Goal: Information Seeking & Learning: Learn about a topic

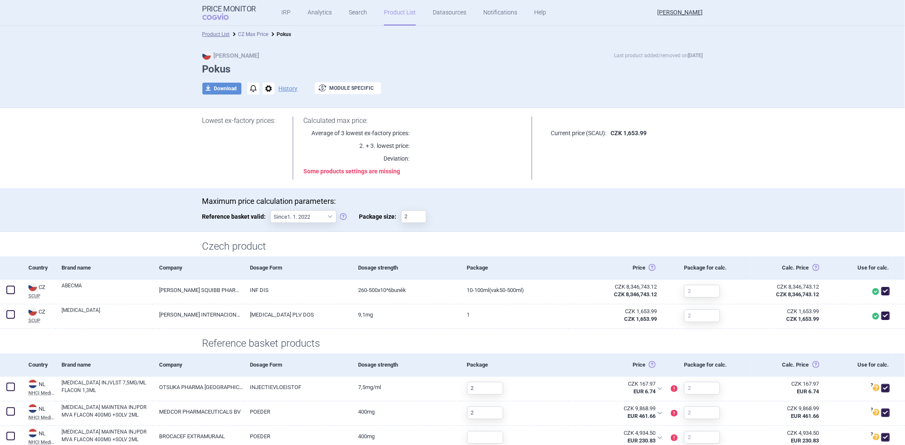
click at [247, 34] on link "CZ Max Price" at bounding box center [253, 34] width 30 height 6
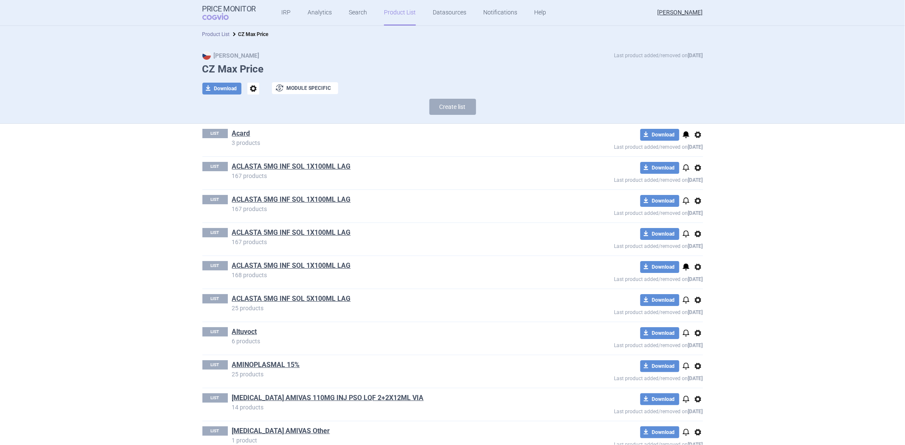
click at [224, 34] on link "Product List" at bounding box center [216, 34] width 28 height 6
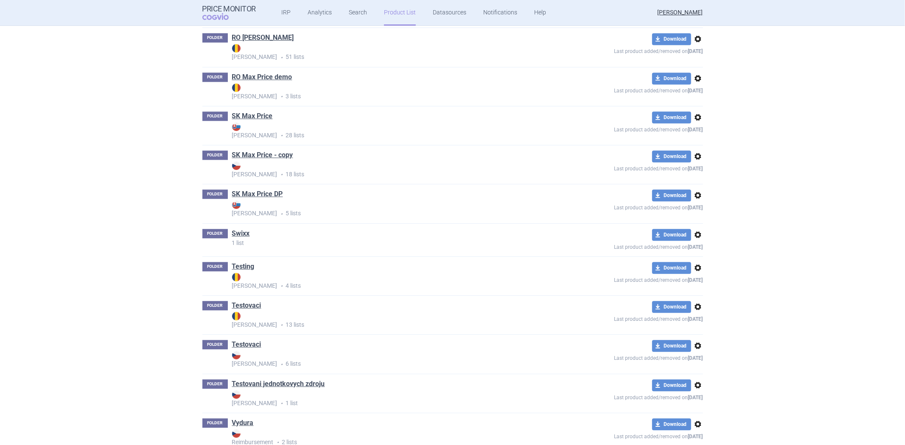
scroll to position [1521, 0]
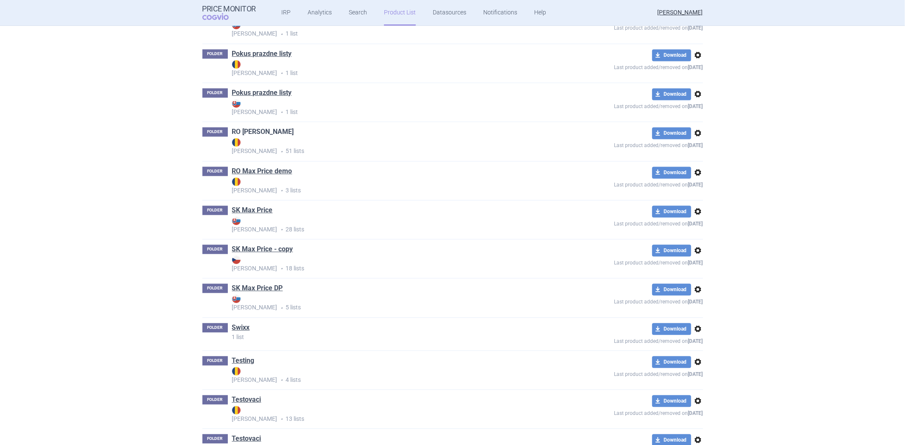
click at [257, 132] on link "RO Max Price" at bounding box center [263, 131] width 62 height 9
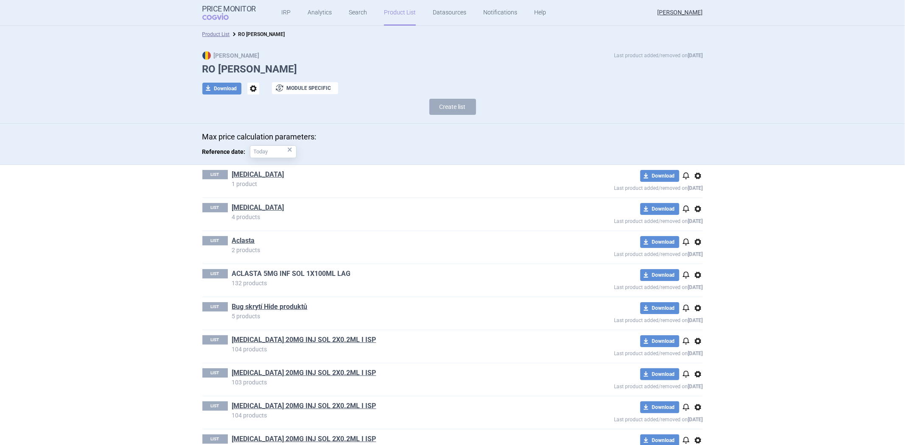
click at [264, 271] on link "ACLASTA 5MG INF SOL 1X100ML LAG" at bounding box center [291, 273] width 119 height 9
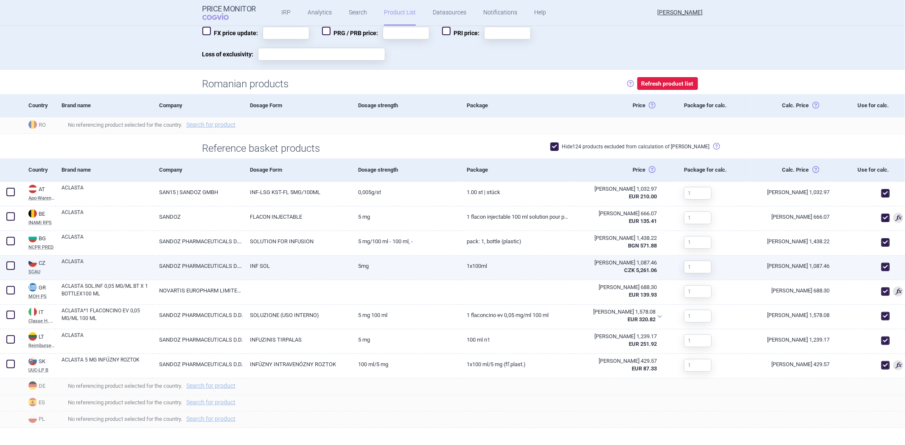
scroll to position [247, 0]
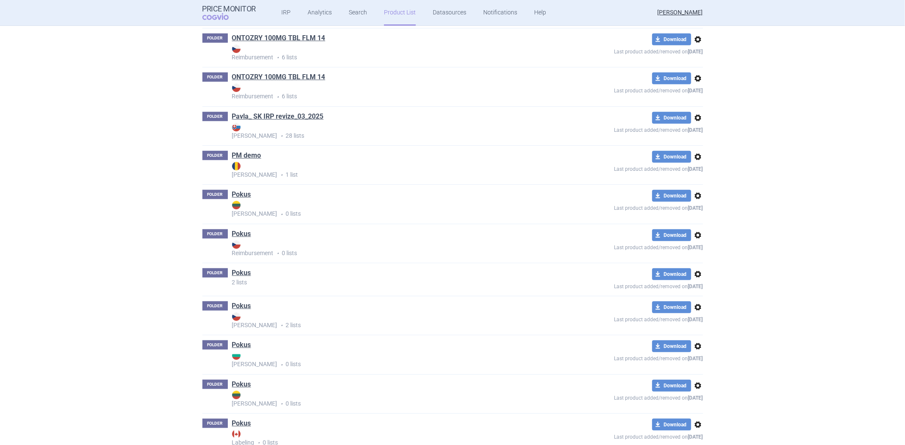
scroll to position [1421, 0]
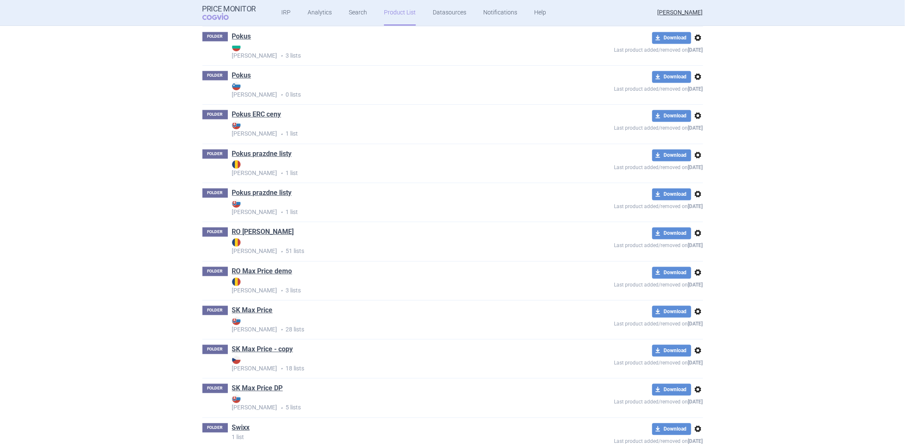
click at [246, 238] on h1 "RO Max Price" at bounding box center [263, 232] width 62 height 11
click at [249, 237] on link "RO Max Price" at bounding box center [263, 231] width 62 height 9
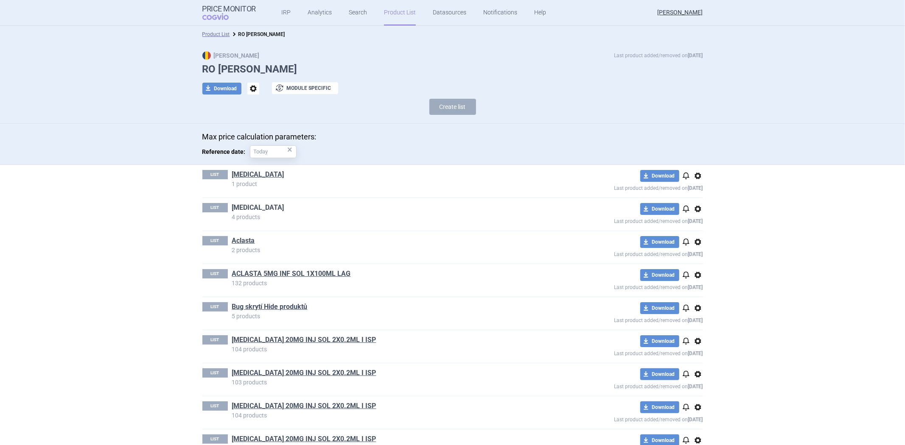
click at [240, 206] on link "Abilify" at bounding box center [258, 207] width 52 height 9
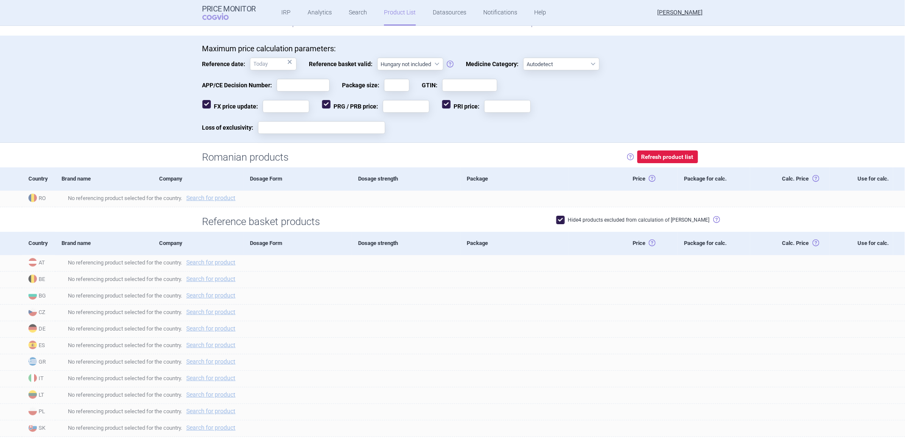
scroll to position [179, 0]
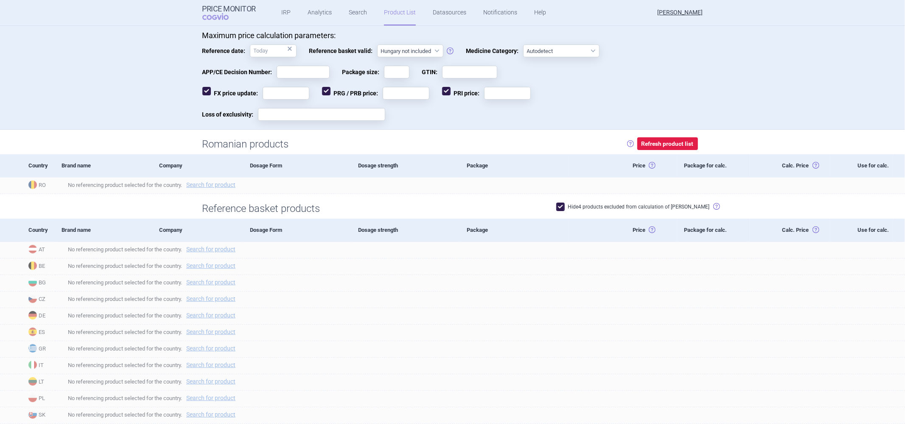
click at [600, 204] on label "Hide 4 products excluded from calculation of max price" at bounding box center [633, 207] width 154 height 8
checkbox input "false"
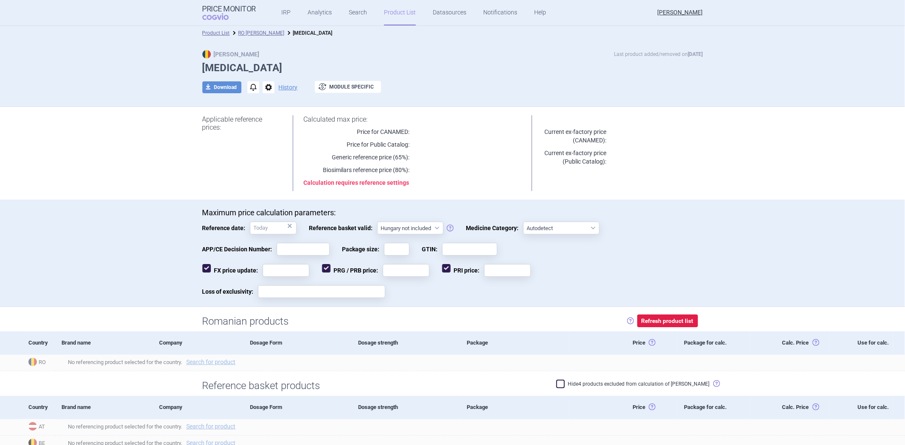
scroll to position [0, 0]
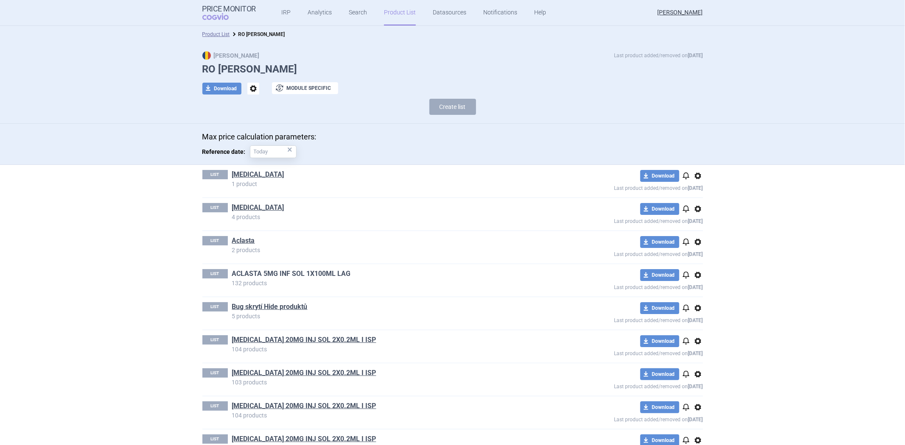
click at [286, 272] on link "ACLASTA 5MG INF SOL 1X100ML LAG" at bounding box center [291, 273] width 119 height 9
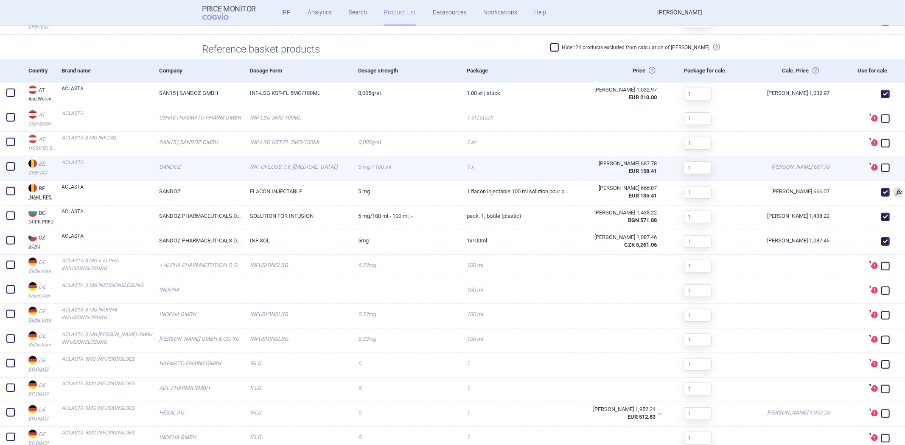
scroll to position [377, 0]
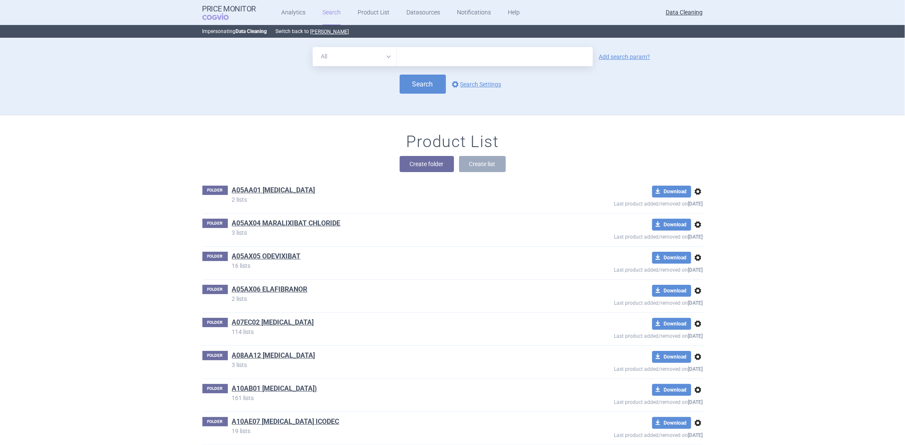
click at [363, 168] on div "Create folder Create list" at bounding box center [452, 164] width 501 height 16
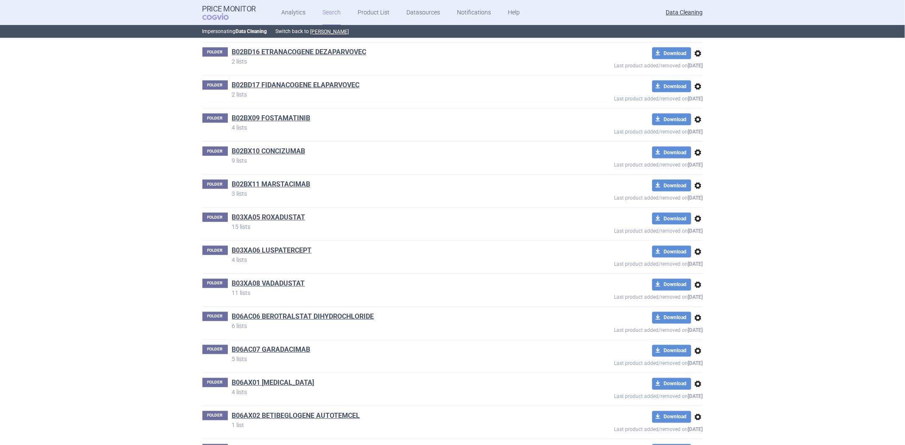
scroll to position [10582, 0]
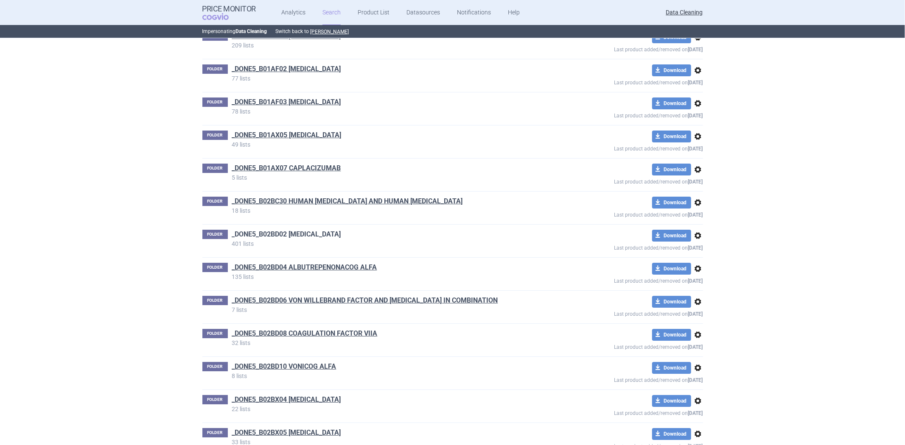
click at [341, 239] on link "_DONE5_B02BD02 [MEDICAL_DATA]" at bounding box center [286, 234] width 109 height 9
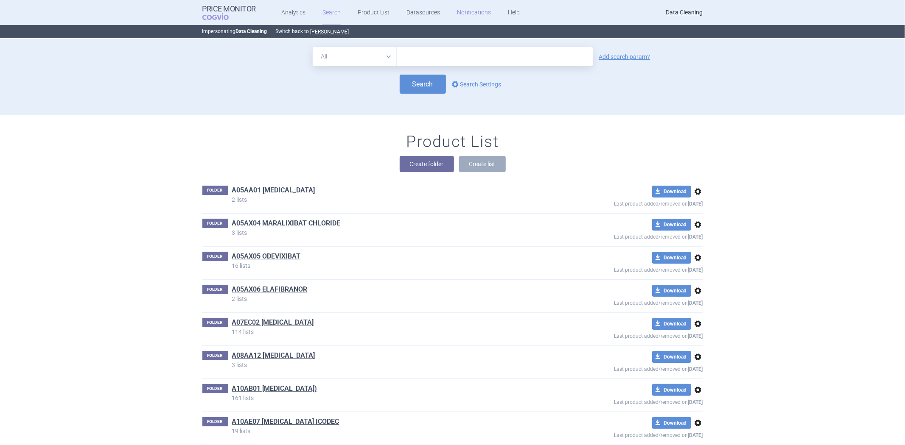
scroll to position [10582, 0]
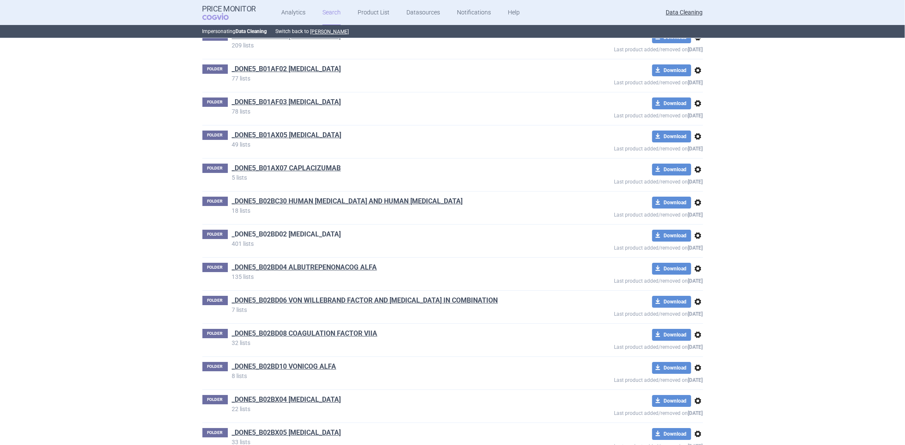
click at [329, 239] on link "_DONE5_B02BD02 [MEDICAL_DATA]" at bounding box center [286, 234] width 109 height 9
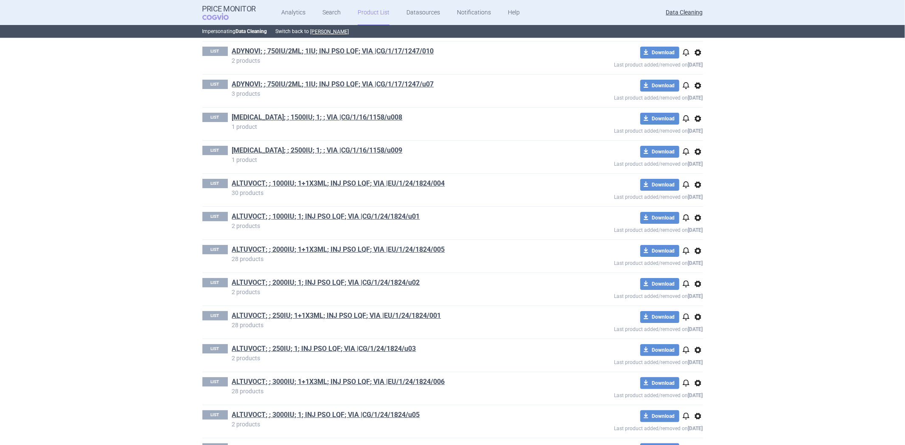
scroll to position [2734, 0]
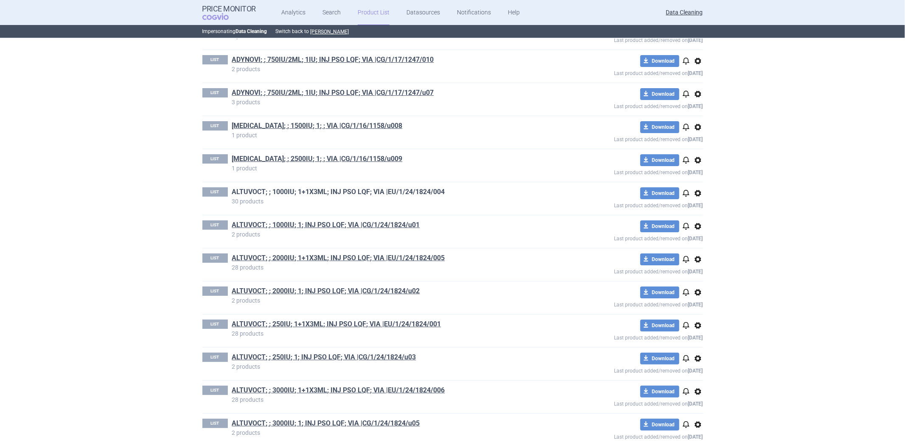
click at [389, 196] on link "ALTUVOCT; ; 1000IU; 1+1X3ML; INJ PSO LQF; VIA |EU/1/24/1824/004" at bounding box center [338, 192] width 213 height 9
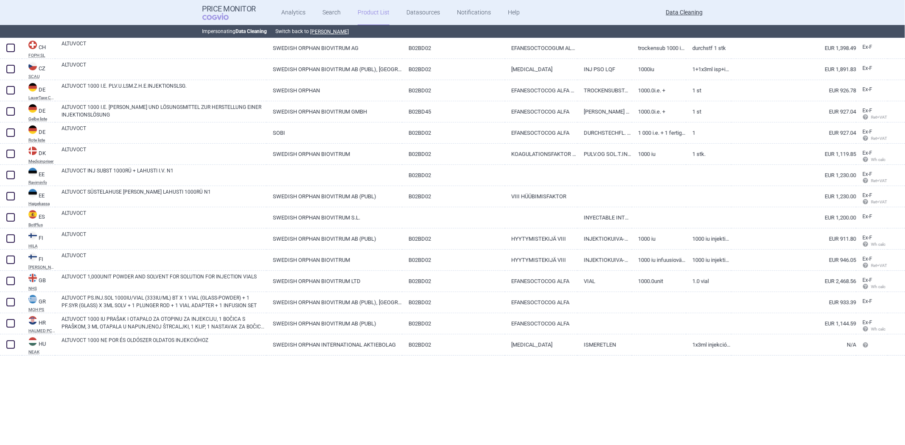
scroll to position [28, 0]
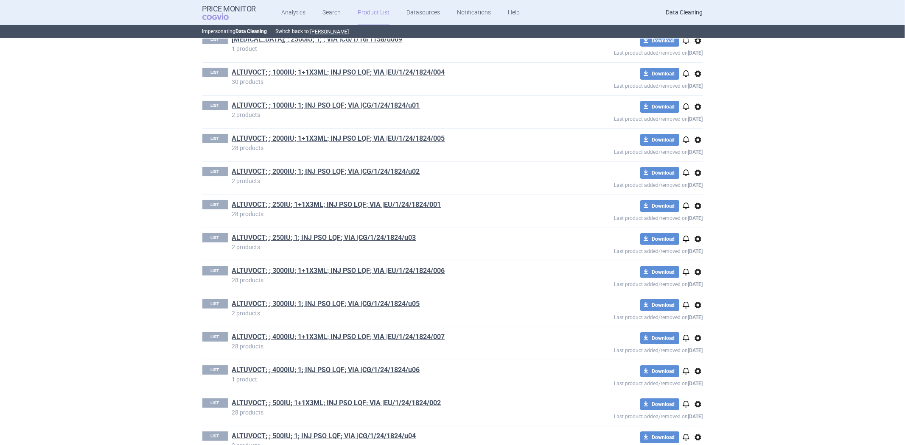
scroll to position [2734, 0]
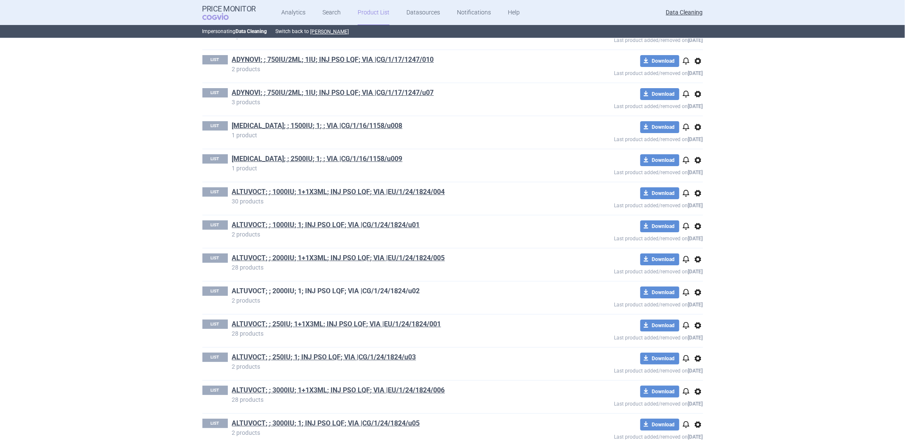
click at [324, 293] on link "ALTUVOCT; ; 2000IU; 1; INJ PSO LQF; VIA |CG/1/24/1824/u02" at bounding box center [326, 291] width 188 height 9
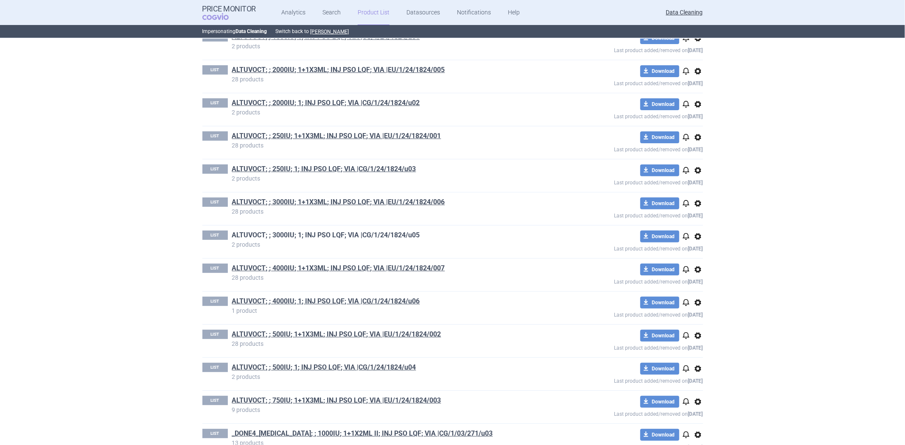
scroll to position [2875, 0]
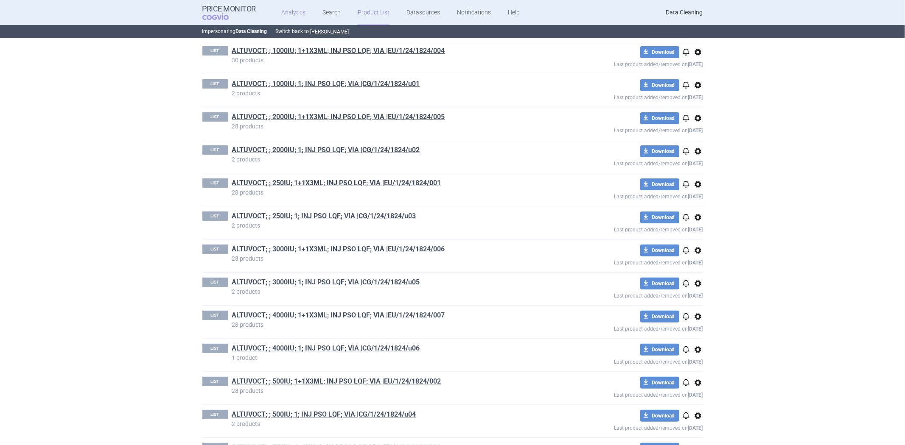
click at [300, 9] on link "Analytics" at bounding box center [293, 12] width 24 height 25
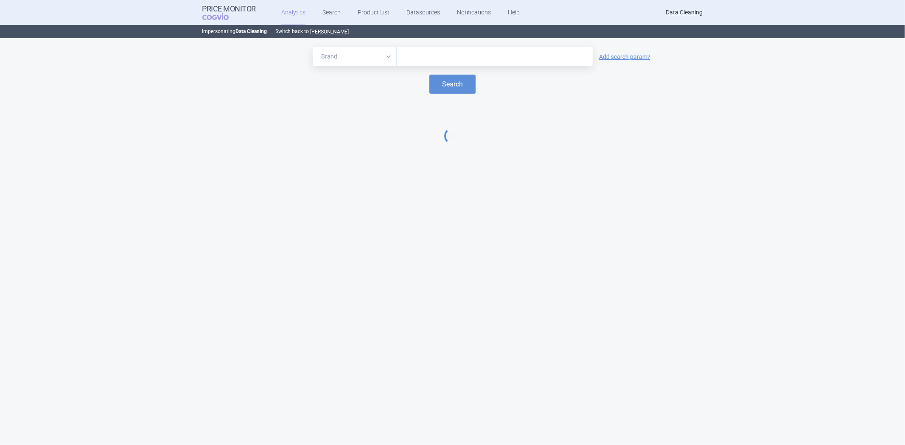
click at [412, 51] on input "text" at bounding box center [495, 56] width 188 height 11
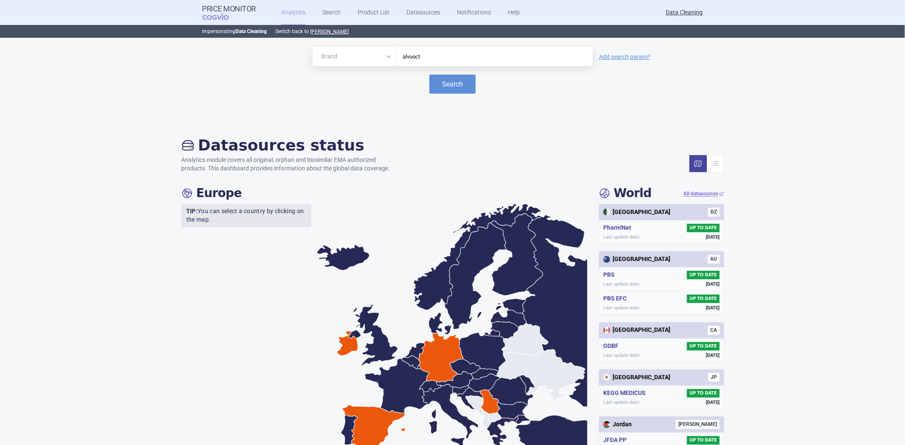
click at [430, 56] on input "alvuoct" at bounding box center [495, 56] width 188 height 11
click at [359, 53] on select "Brand ATC/Active substance Therapeutic area" at bounding box center [355, 56] width 84 height 19
click at [431, 58] on input "alvuoct" at bounding box center [495, 56] width 188 height 11
type input "[MEDICAL_DATA]"
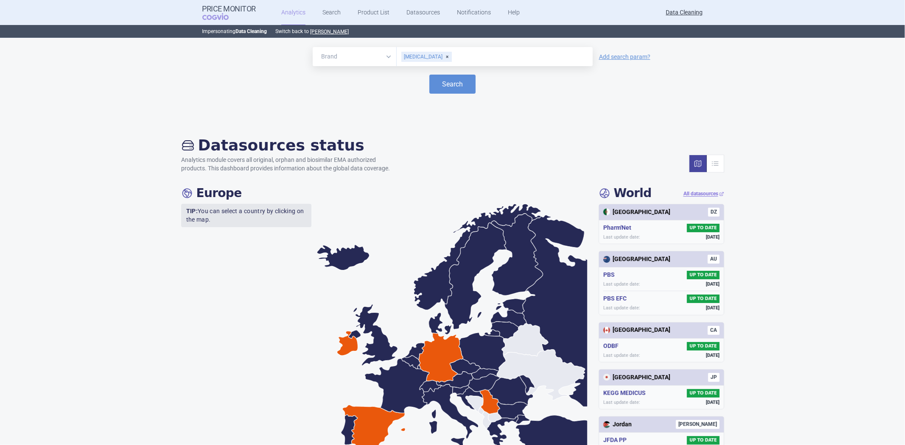
click at [451, 97] on div "Brand ATC/Active substance Therapeutic area [MEDICAL_DATA] Add search param? Se…" at bounding box center [452, 81] width 888 height 68
click at [454, 85] on button "Search" at bounding box center [452, 84] width 46 height 19
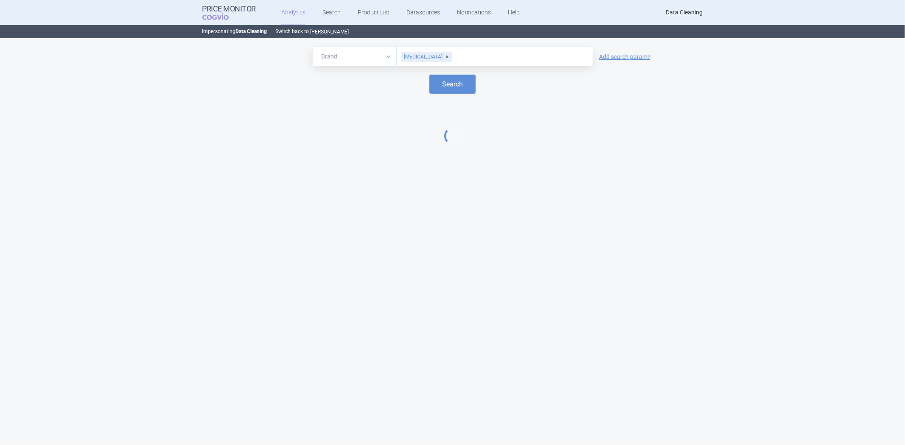
select select "EUR"
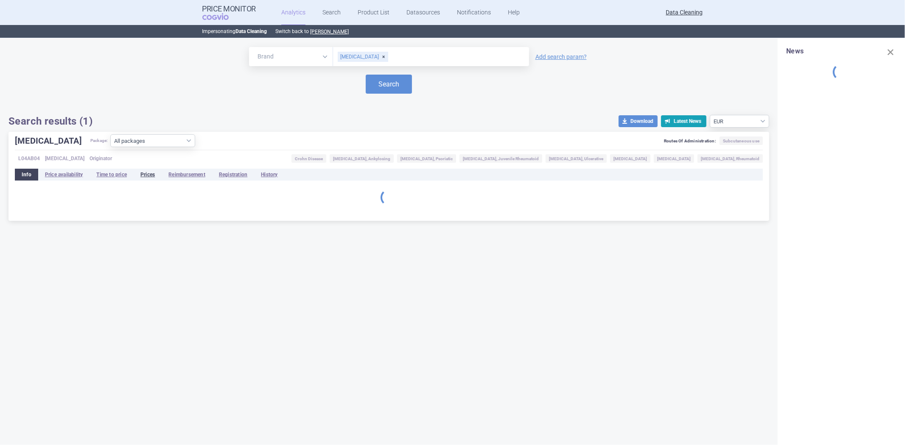
click at [144, 171] on li "Prices" at bounding box center [148, 175] width 28 height 12
